Goal: Transaction & Acquisition: Book appointment/travel/reservation

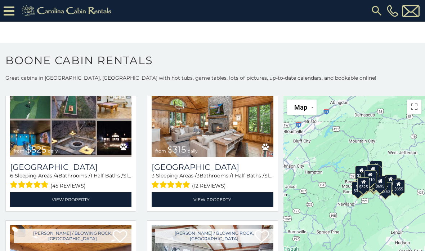
scroll to position [208, 0]
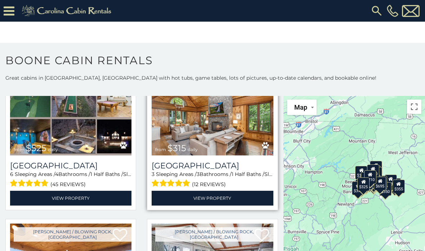
click at [221, 149] on img at bounding box center [212, 114] width 121 height 81
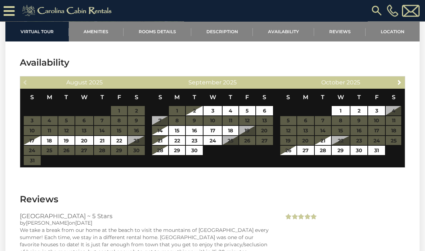
scroll to position [1406, 0]
click at [404, 83] on link "Next" at bounding box center [399, 81] width 9 height 9
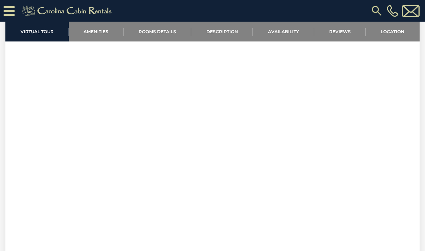
scroll to position [427, 0]
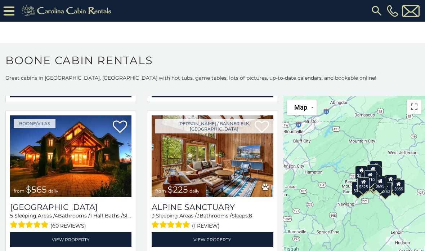
scroll to position [1238, 0]
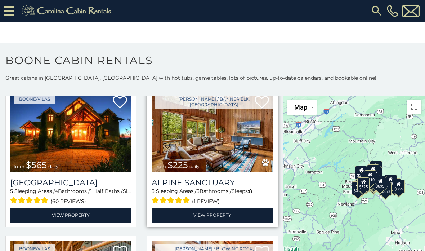
click at [239, 163] on img at bounding box center [212, 131] width 121 height 81
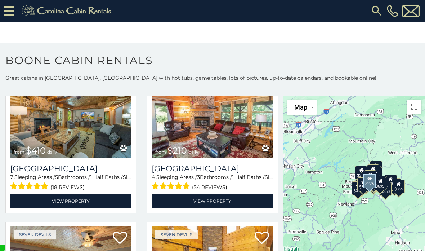
scroll to position [2001, 0]
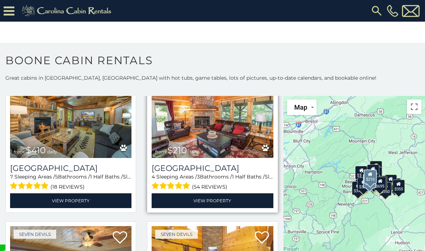
click at [222, 154] on img at bounding box center [212, 116] width 121 height 81
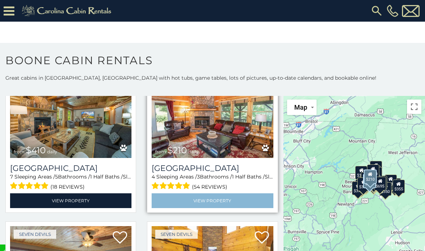
click at [229, 208] on link "View Property" at bounding box center [212, 200] width 121 height 15
click at [222, 206] on link "View Property" at bounding box center [212, 200] width 121 height 15
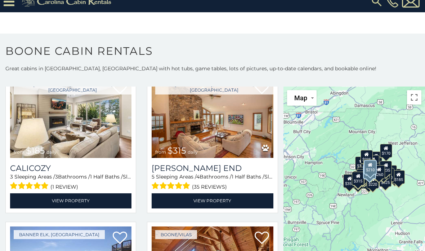
scroll to position [2589, 0]
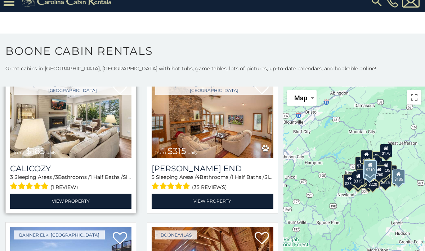
click at [97, 148] on img at bounding box center [70, 117] width 121 height 81
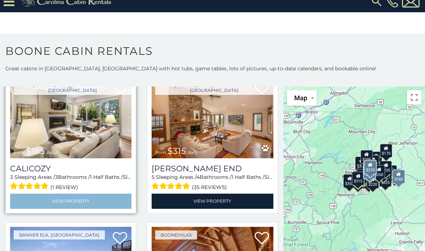
click at [97, 196] on link "View Property" at bounding box center [70, 200] width 121 height 15
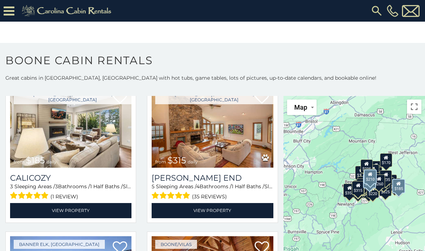
click at [13, 10] on icon at bounding box center [9, 11] width 11 height 13
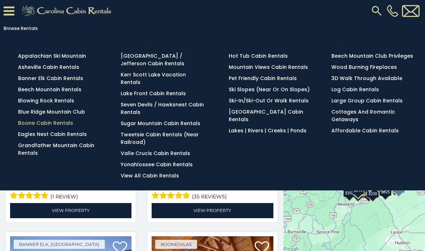
click at [45, 125] on link "Boone Cabin Rentals" at bounding box center [45, 122] width 55 height 7
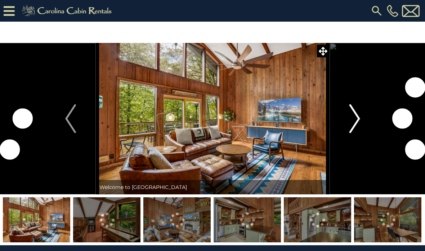
click at [356, 120] on img "Next" at bounding box center [354, 118] width 11 height 29
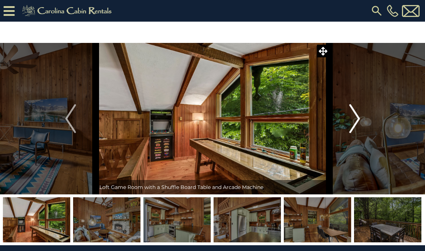
click at [354, 125] on img "Next" at bounding box center [354, 118] width 11 height 29
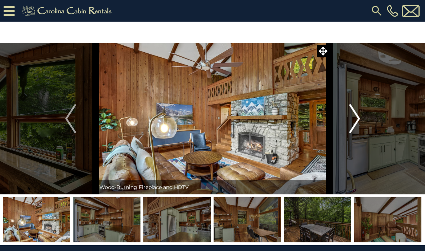
click at [358, 123] on img "Next" at bounding box center [354, 118] width 11 height 29
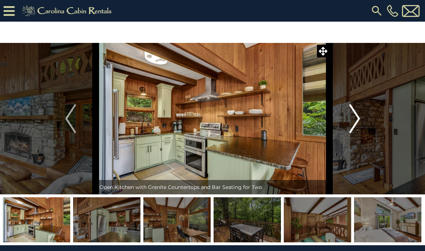
click at [356, 124] on img "Next" at bounding box center [354, 118] width 11 height 29
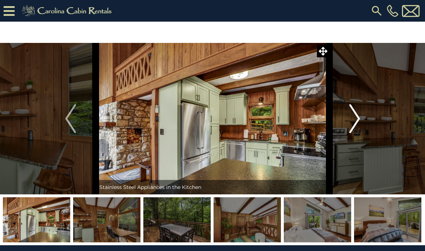
click at [355, 122] on img "Next" at bounding box center [354, 118] width 11 height 29
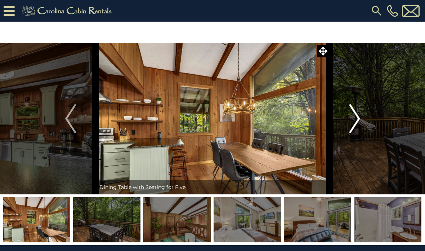
click at [354, 122] on img "Next" at bounding box center [354, 118] width 11 height 29
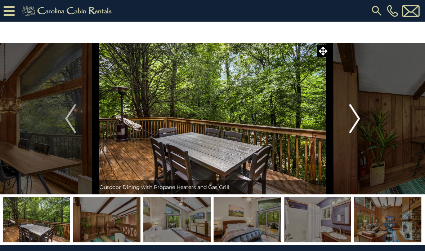
click at [355, 121] on img "Next" at bounding box center [354, 118] width 11 height 29
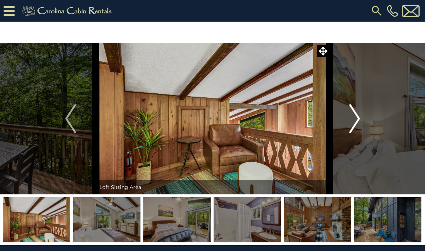
click at [353, 119] on img "Next" at bounding box center [354, 118] width 11 height 29
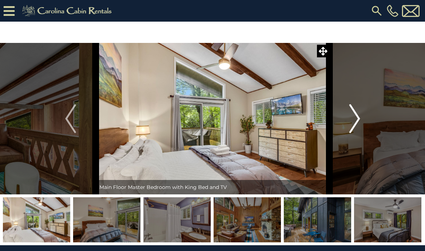
click at [356, 121] on img "Next" at bounding box center [354, 118] width 11 height 29
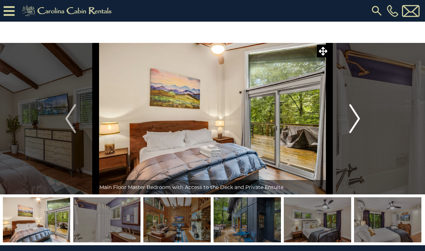
click at [356, 123] on img "Next" at bounding box center [354, 118] width 11 height 29
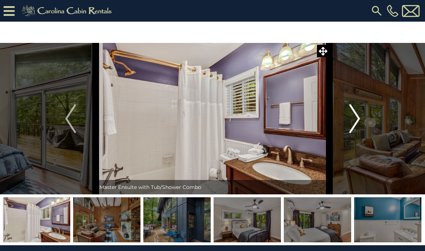
click at [357, 122] on img "Next" at bounding box center [354, 118] width 11 height 29
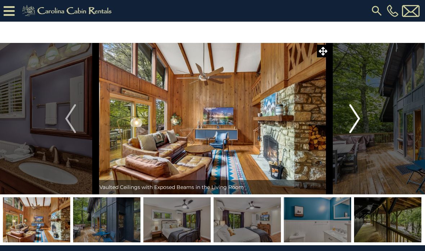
click at [360, 122] on img "Next" at bounding box center [354, 118] width 11 height 29
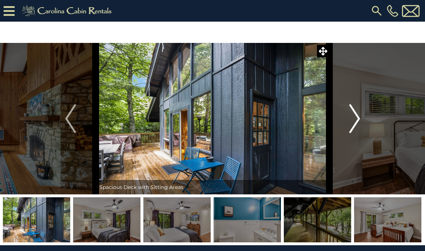
click at [350, 124] on img "Next" at bounding box center [354, 118] width 11 height 29
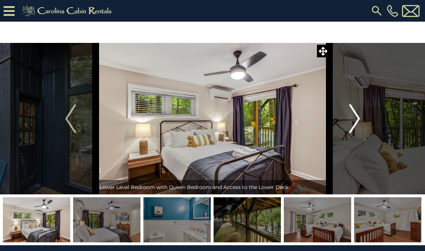
click at [354, 125] on img "Next" at bounding box center [354, 118] width 11 height 29
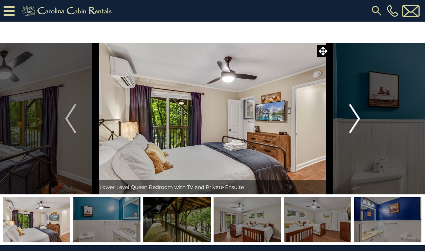
click at [359, 121] on img "Next" at bounding box center [354, 118] width 11 height 29
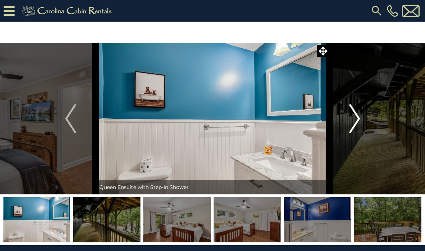
click at [354, 125] on img "Next" at bounding box center [354, 118] width 11 height 29
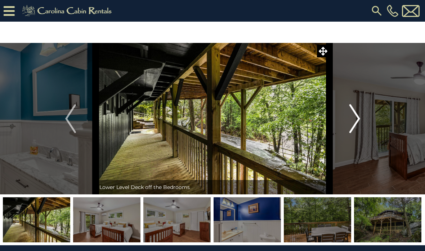
click at [356, 122] on img "Next" at bounding box center [354, 118] width 11 height 29
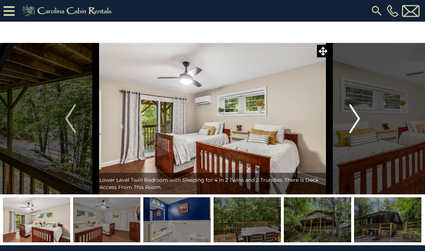
click at [356, 123] on img "Next" at bounding box center [354, 118] width 11 height 29
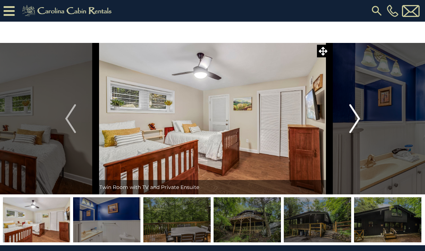
click at [355, 122] on img "Next" at bounding box center [354, 118] width 11 height 29
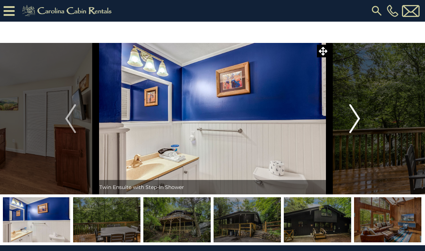
click at [358, 121] on img "Next" at bounding box center [354, 118] width 11 height 29
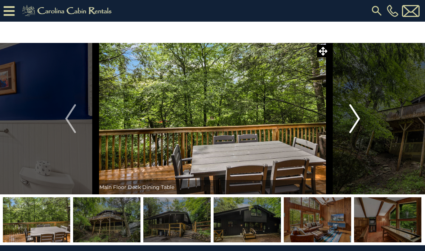
click at [361, 121] on button "Next" at bounding box center [355, 118] width 50 height 151
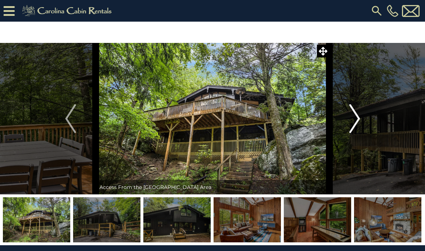
click at [357, 123] on img "Next" at bounding box center [354, 118] width 11 height 29
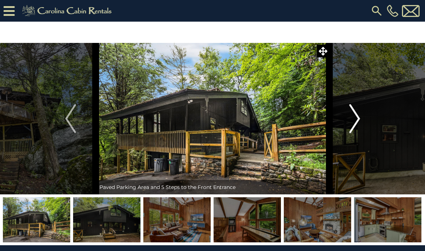
click at [357, 122] on img "Next" at bounding box center [354, 118] width 11 height 29
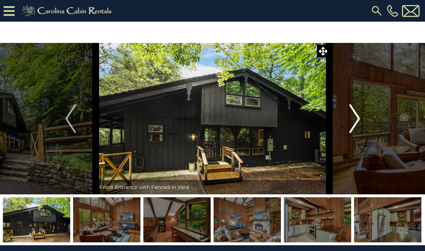
click at [354, 124] on img "Next" at bounding box center [354, 118] width 11 height 29
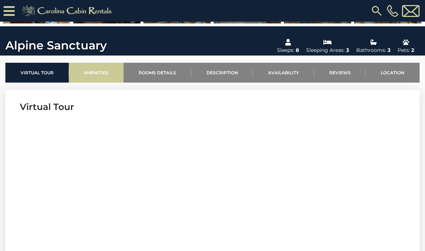
click at [99, 71] on link "Amenities" at bounding box center [96, 73] width 55 height 20
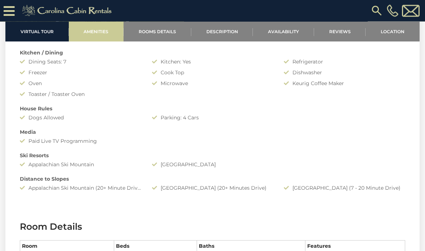
scroll to position [601, 0]
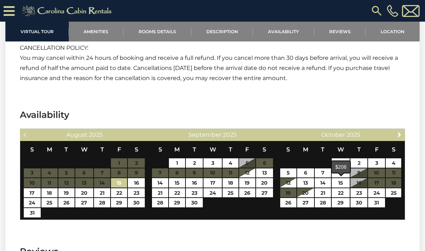
scroll to position [1055, 0]
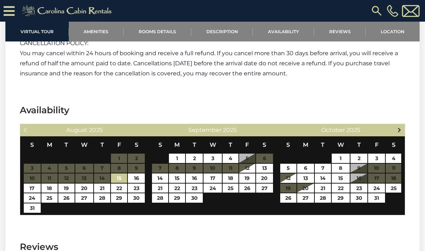
click at [402, 130] on span "Next" at bounding box center [400, 130] width 6 height 6
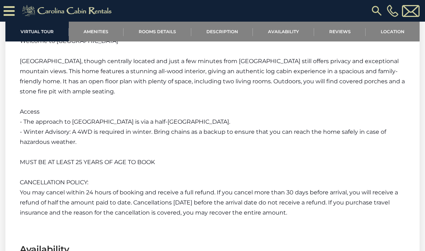
scroll to position [891, 0]
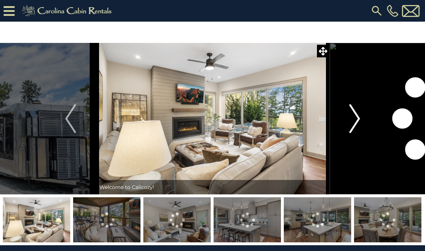
click at [356, 126] on img "Next" at bounding box center [354, 118] width 11 height 29
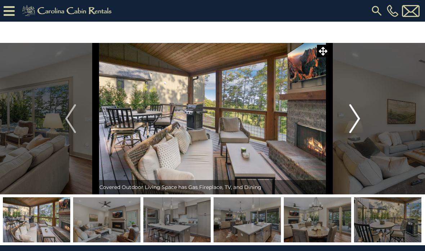
click at [352, 124] on img "Next" at bounding box center [354, 118] width 11 height 29
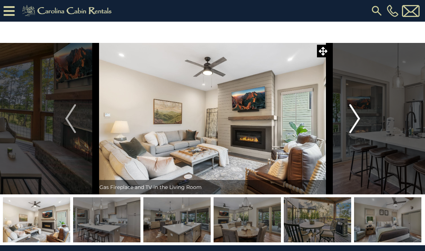
click at [351, 124] on img "Next" at bounding box center [354, 118] width 11 height 29
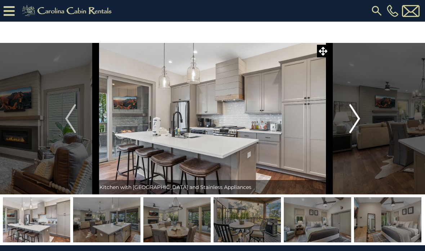
click at [354, 121] on img "Next" at bounding box center [354, 118] width 11 height 29
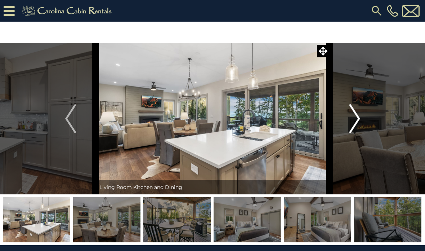
click at [352, 123] on img "Next" at bounding box center [354, 118] width 11 height 29
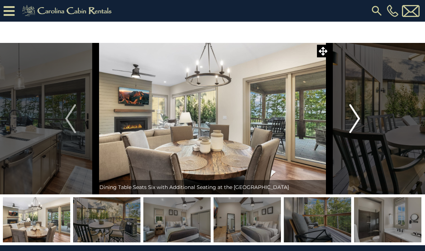
click at [349, 120] on button "Next" at bounding box center [355, 118] width 50 height 151
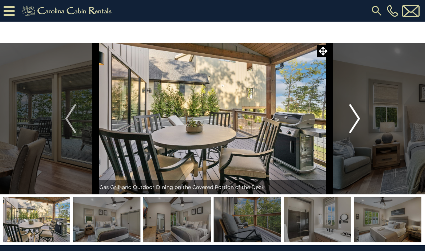
click at [354, 121] on img "Next" at bounding box center [354, 118] width 11 height 29
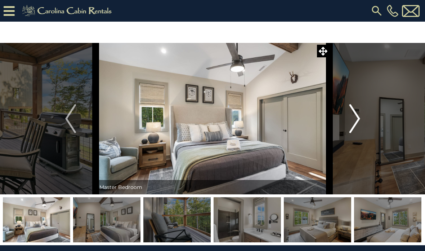
click at [351, 121] on img "Next" at bounding box center [354, 118] width 11 height 29
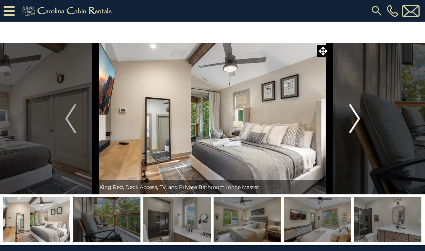
click at [354, 119] on img "Next" at bounding box center [354, 118] width 11 height 29
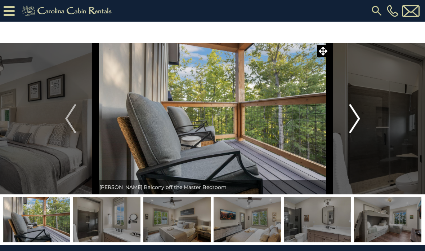
click at [354, 119] on img "Next" at bounding box center [354, 118] width 11 height 29
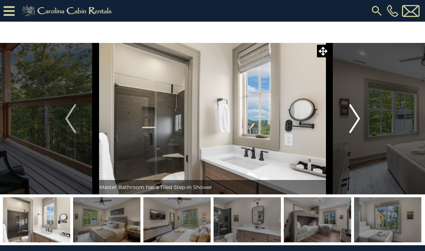
click at [354, 119] on img "Next" at bounding box center [354, 118] width 11 height 29
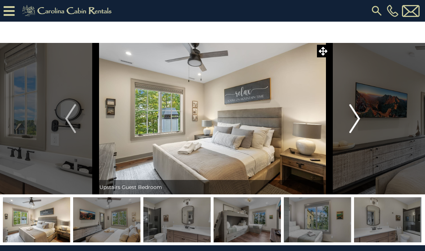
click at [356, 120] on img "Next" at bounding box center [354, 118] width 11 height 29
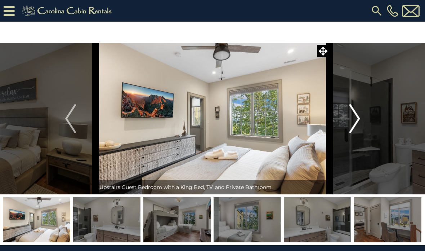
click at [353, 120] on img "Next" at bounding box center [354, 118] width 11 height 29
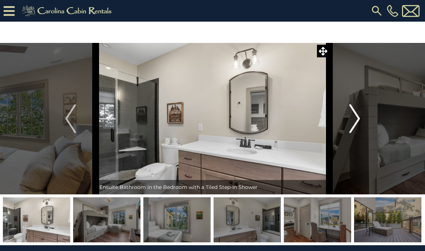
click at [354, 119] on img "Next" at bounding box center [354, 118] width 11 height 29
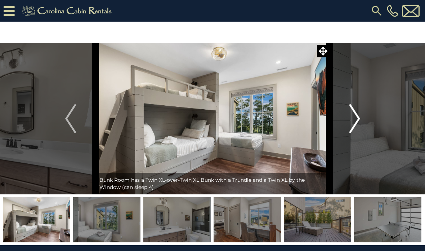
click at [355, 121] on img "Next" at bounding box center [354, 118] width 11 height 29
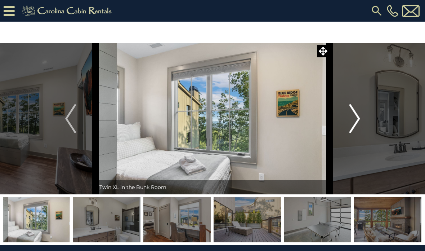
click at [354, 120] on img "Next" at bounding box center [354, 118] width 11 height 29
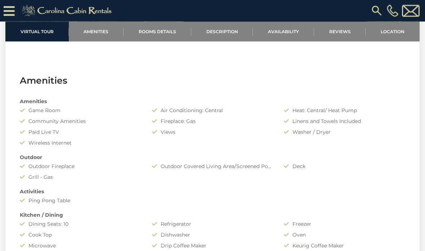
scroll to position [410, 0]
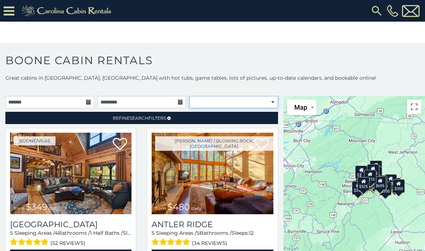
click at [258, 101] on select "**********" at bounding box center [234, 102] width 89 height 12
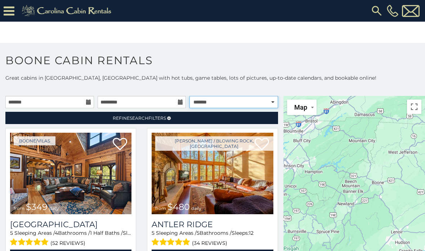
click at [255, 103] on select "**********" at bounding box center [234, 102] width 89 height 12
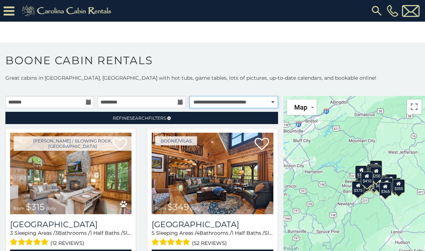
click at [258, 103] on select "**********" at bounding box center [234, 102] width 89 height 12
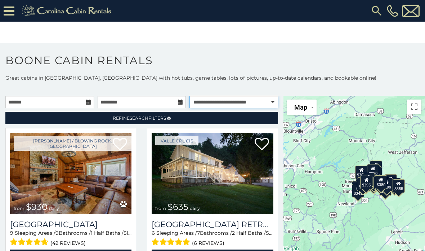
select select "*********"
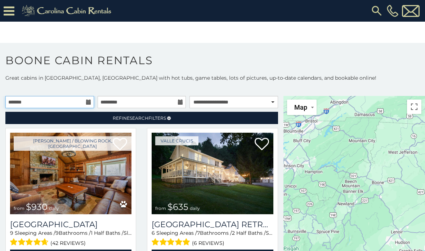
click at [42, 101] on input "text" at bounding box center [49, 102] width 89 height 12
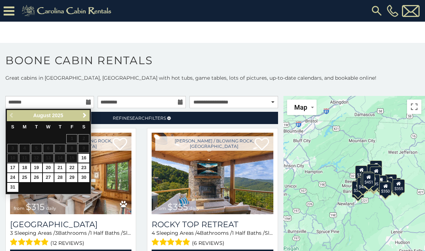
click at [89, 115] on link "Next" at bounding box center [84, 115] width 9 height 9
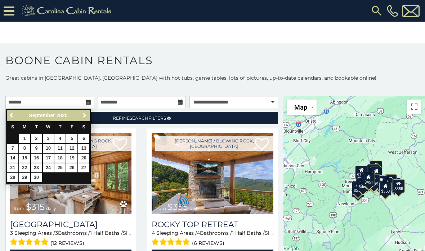
click at [80, 119] on link "Next" at bounding box center [84, 115] width 9 height 9
click at [73, 177] on link "31" at bounding box center [71, 177] width 11 height 9
type input "**********"
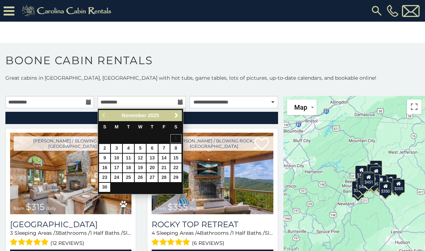
click at [166, 149] on link "7" at bounding box center [164, 148] width 11 height 9
type input "**********"
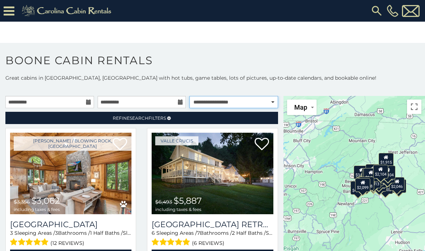
click at [222, 106] on select "**********" at bounding box center [234, 102] width 89 height 12
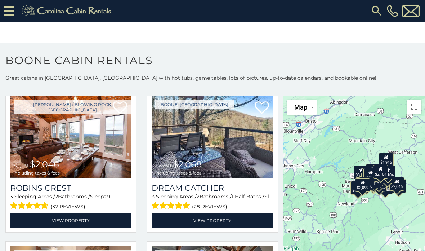
scroll to position [1831, 0]
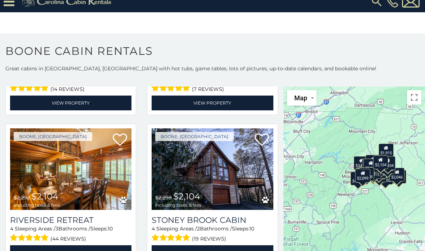
scroll to position [2055, 0]
